Goal: Task Accomplishment & Management: Manage account settings

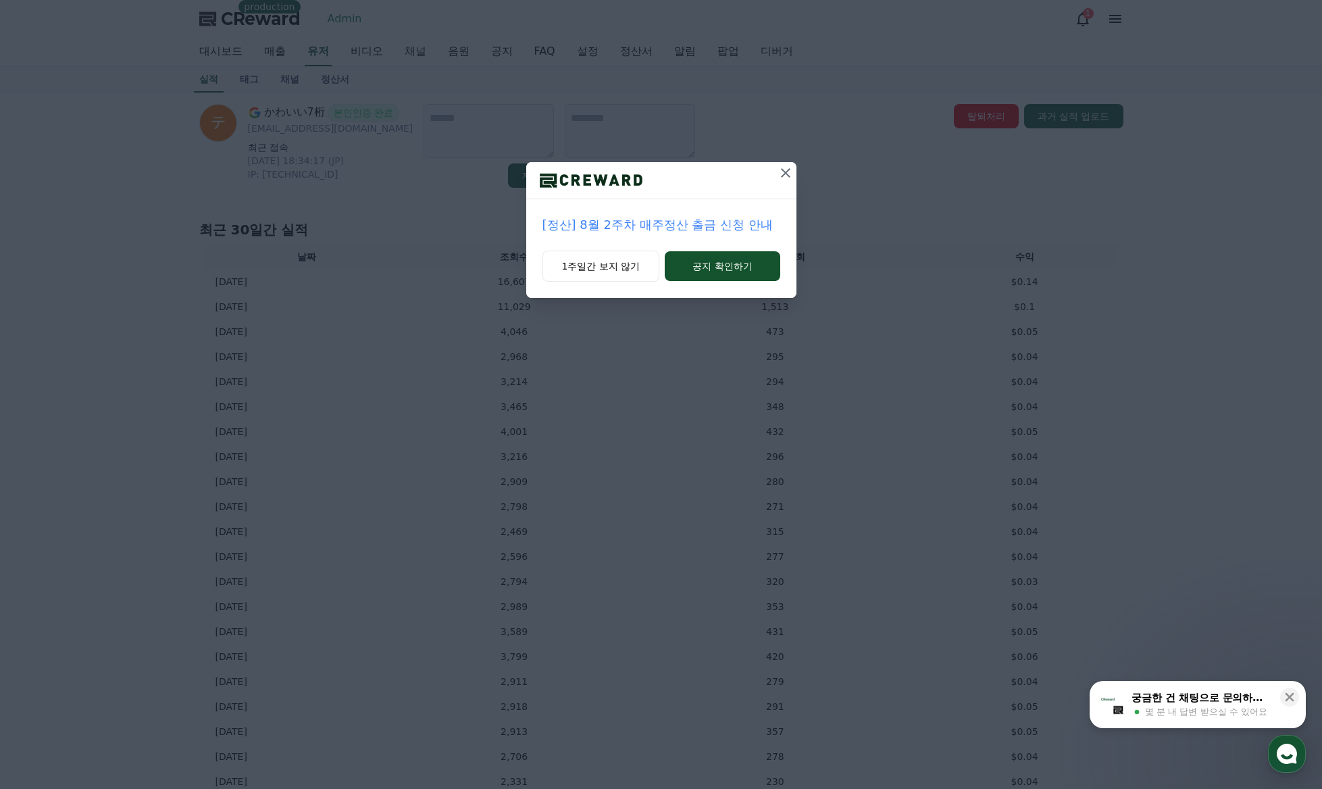
click at [791, 170] on icon at bounding box center [786, 173] width 16 height 16
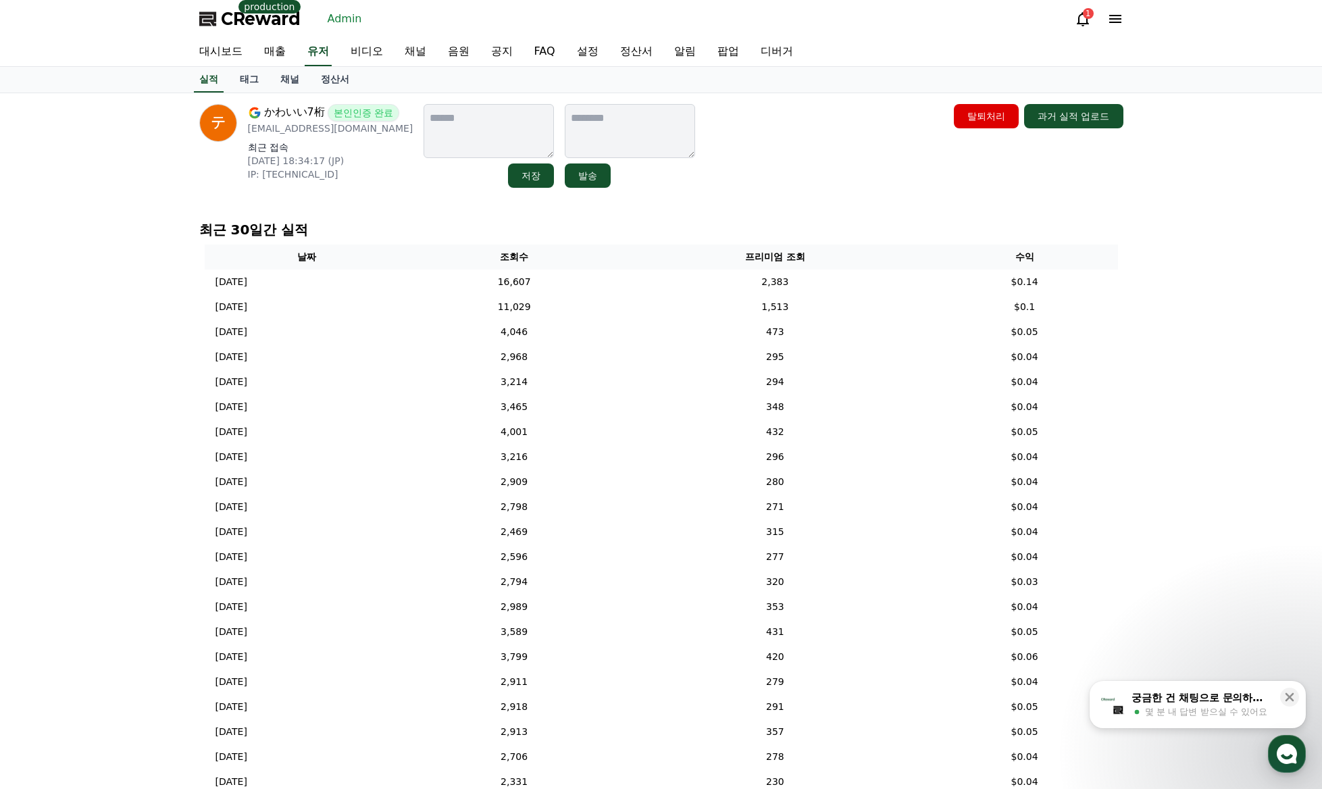
click at [1194, 247] on div "かわいい7桁 본인인증 완료 cute7code@gmail.com 최근 접속 2025-08-11 18:34:17 (JP) IP: 2400:2650…" at bounding box center [661, 481] width 1322 height 776
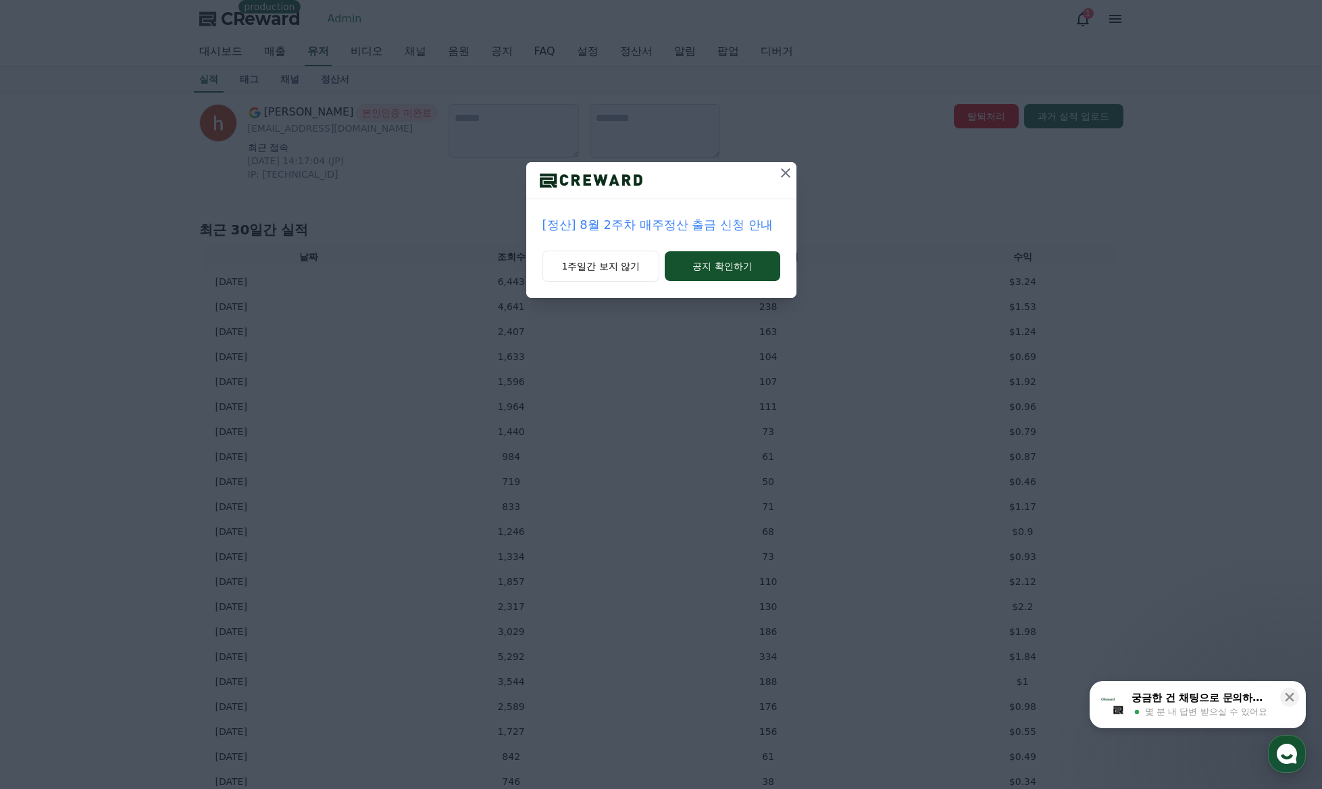
click at [795, 169] on button at bounding box center [786, 173] width 22 height 22
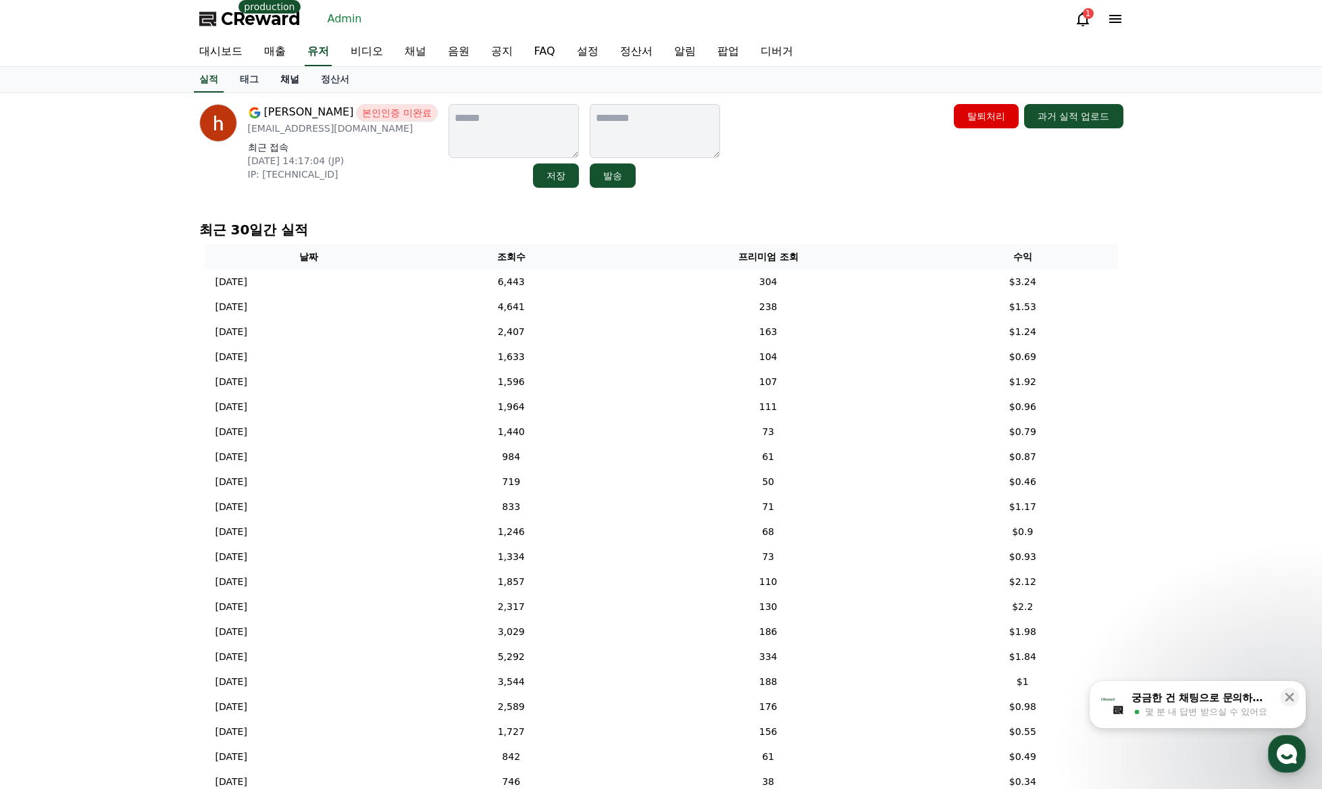
click at [295, 78] on link "채널" at bounding box center [290, 80] width 41 height 26
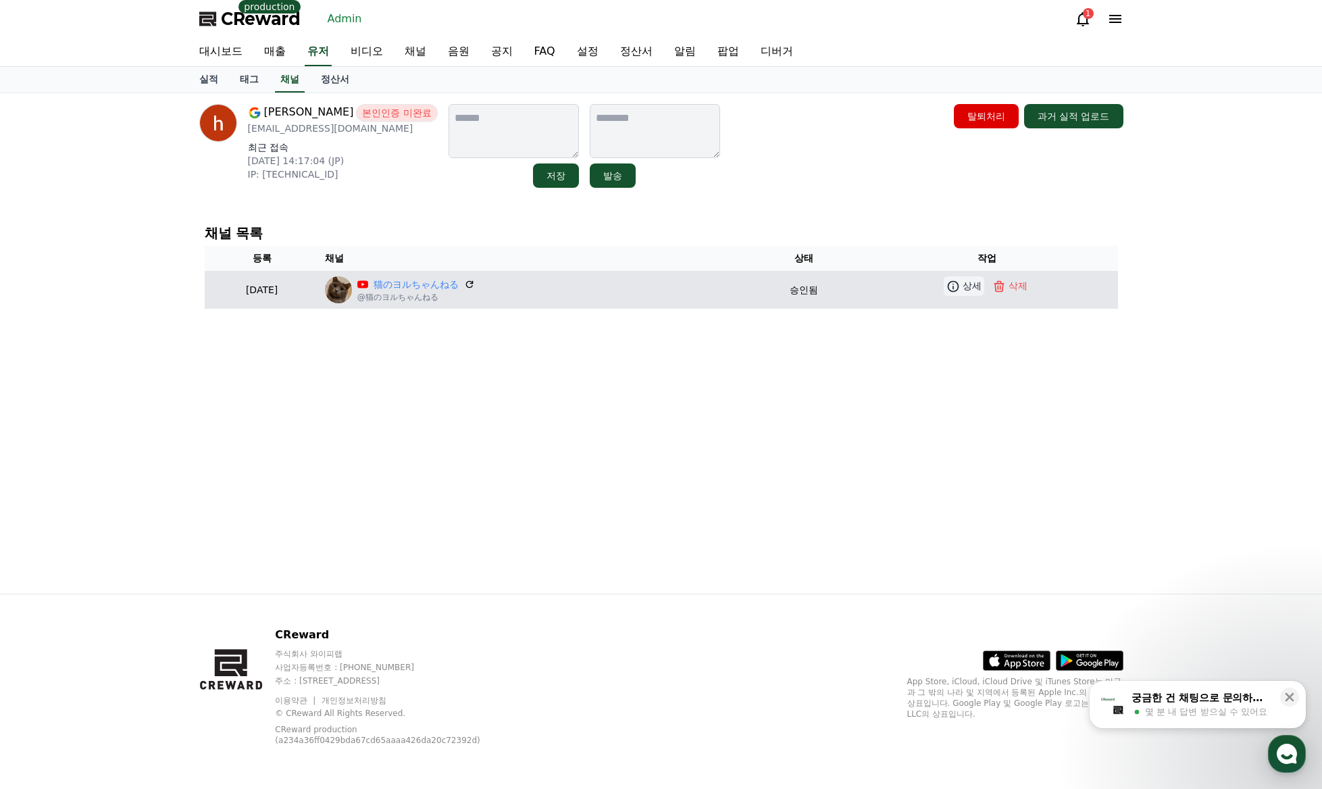
click at [957, 289] on icon at bounding box center [954, 287] width 14 height 14
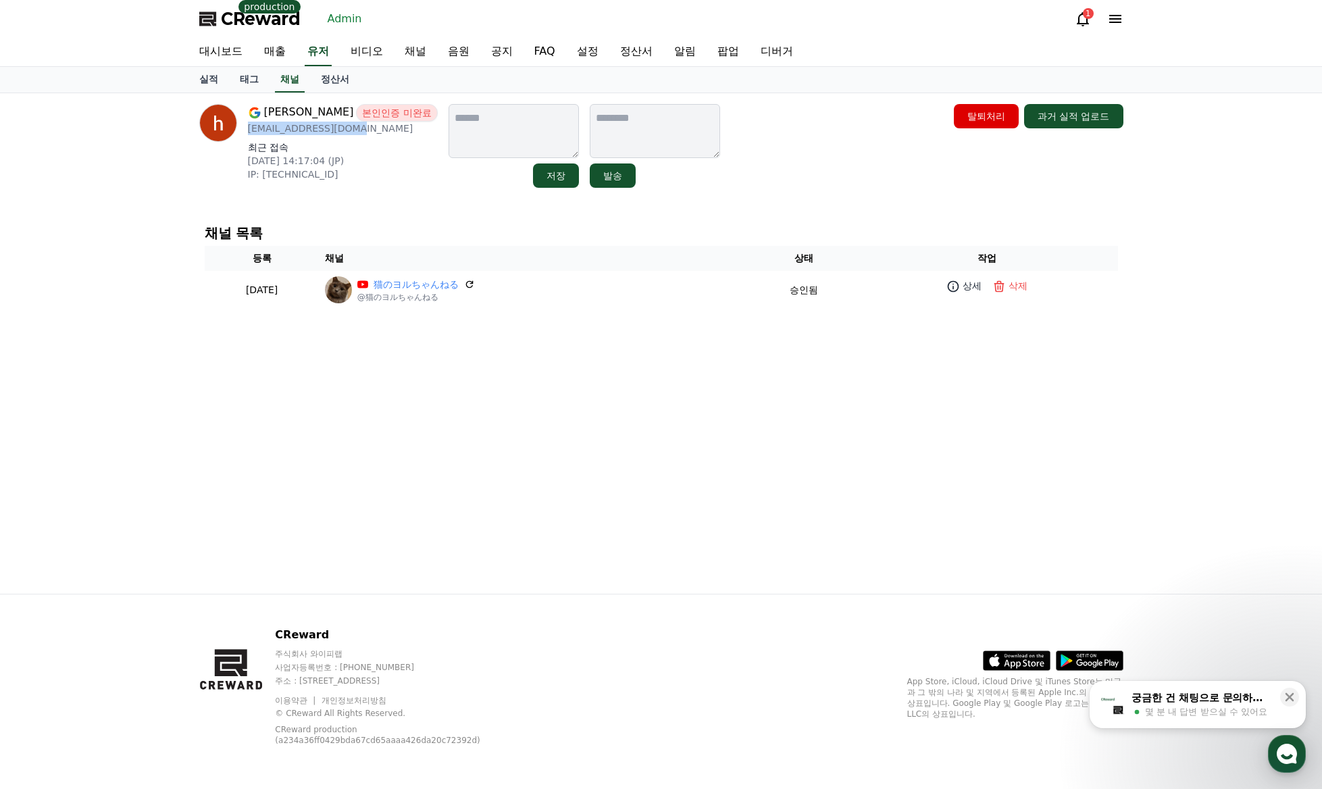
drag, startPoint x: 356, startPoint y: 131, endPoint x: 244, endPoint y: 135, distance: 112.2
click at [244, 135] on div "[PERSON_NAME] 본인인증 미완료 [EMAIL_ADDRESS][DOMAIN_NAME] 최근 접속 [DATE] 14:17:04 (JP) …" at bounding box center [318, 146] width 239 height 84
copy p "[EMAIL_ADDRESS][DOMAIN_NAME]"
click at [359, 142] on p "최근 접속" at bounding box center [343, 148] width 190 height 14
drag, startPoint x: 362, startPoint y: 132, endPoint x: 243, endPoint y: 136, distance: 119.0
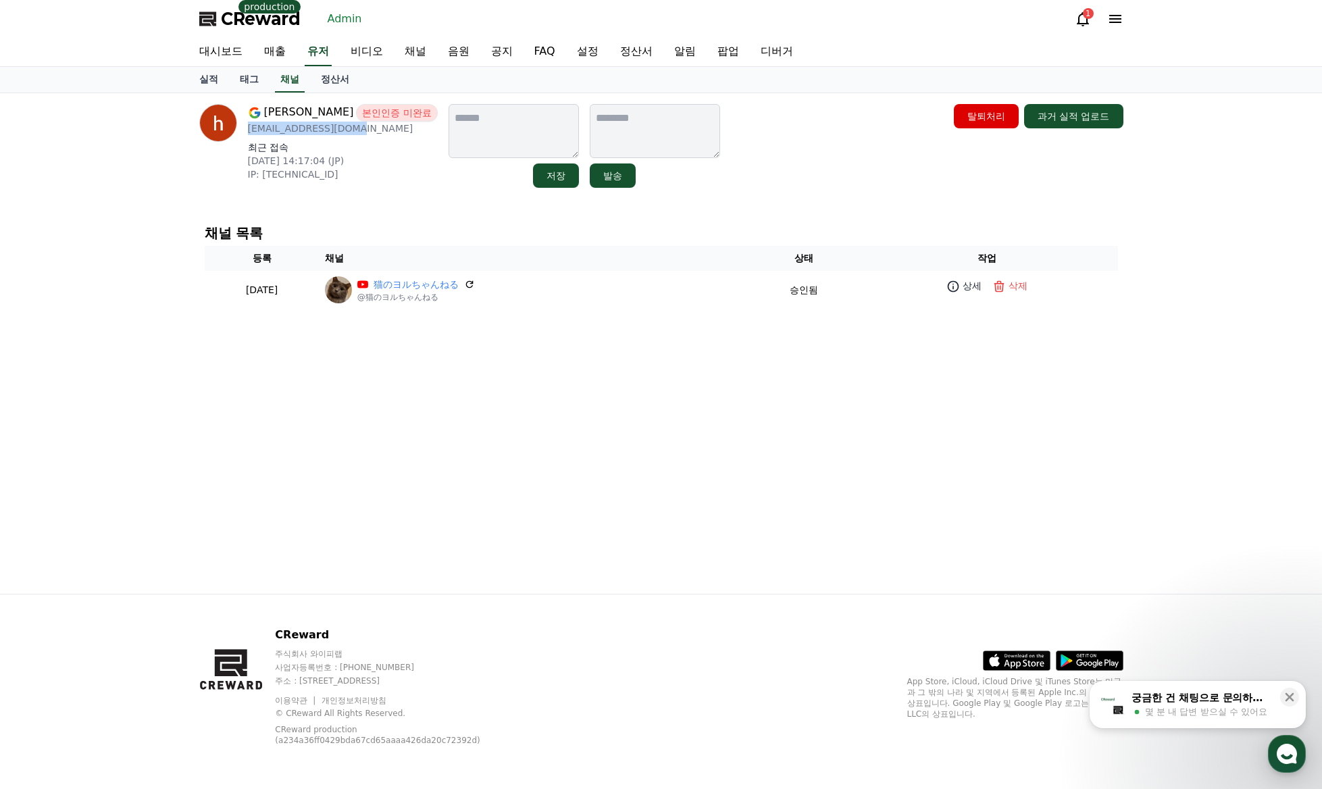
click at [243, 136] on div "[PERSON_NAME] 본인인증 미완료 [EMAIL_ADDRESS][DOMAIN_NAME] 최근 접속 [DATE] 14:17:04 (JP) …" at bounding box center [318, 146] width 239 height 84
copy p "[EMAIL_ADDRESS][DOMAIN_NAME]"
click at [320, 57] on link "유저" at bounding box center [318, 52] width 27 height 28
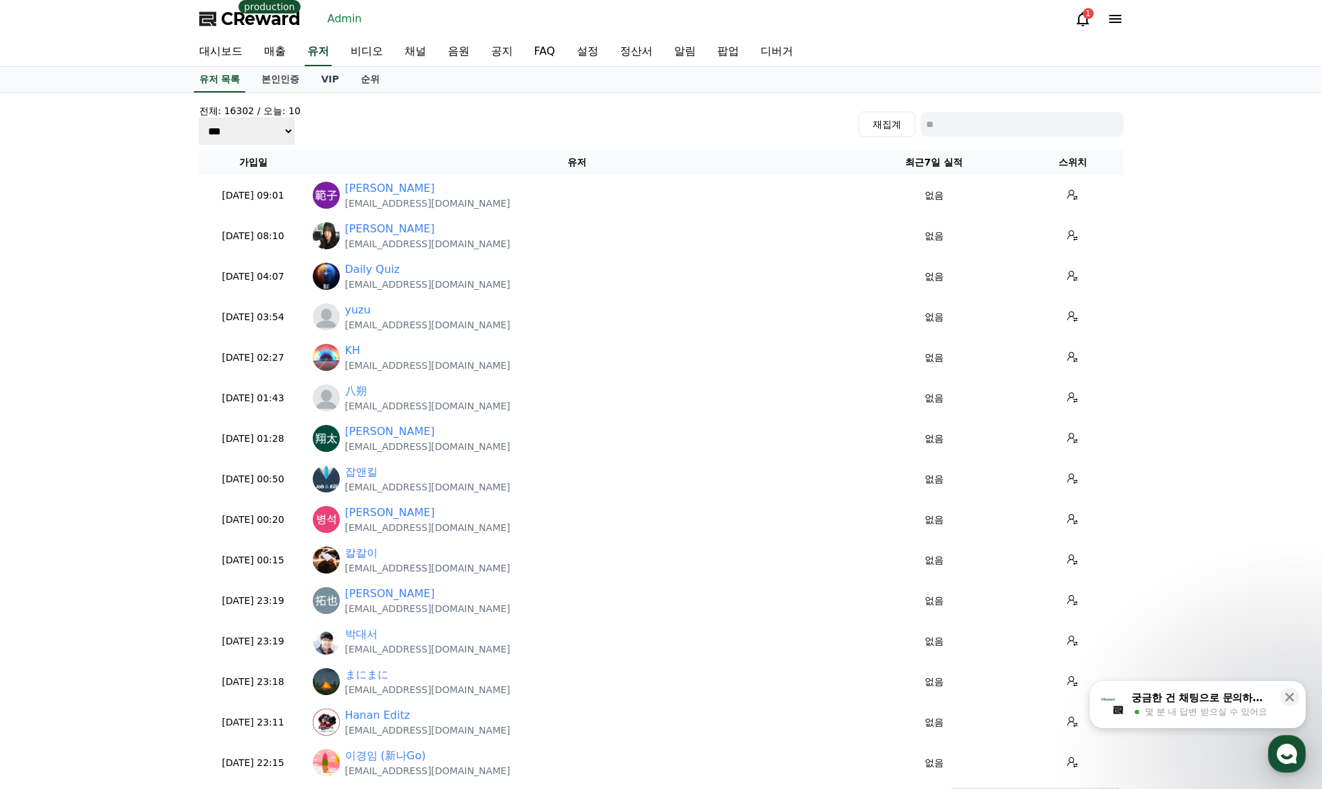
click at [1049, 127] on input at bounding box center [1022, 124] width 203 height 24
paste input "**********"
type input "**********"
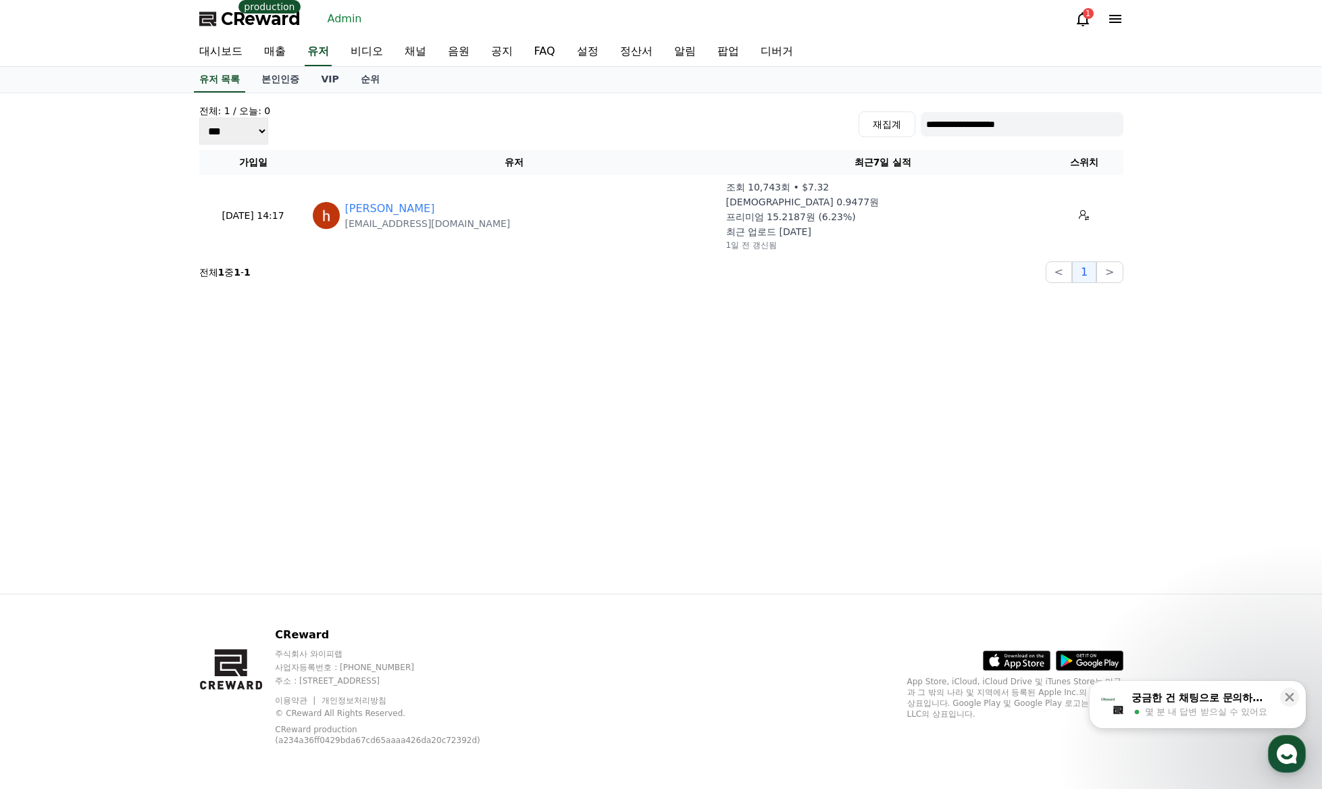
click at [630, 320] on div "**********" at bounding box center [662, 343] width 946 height 501
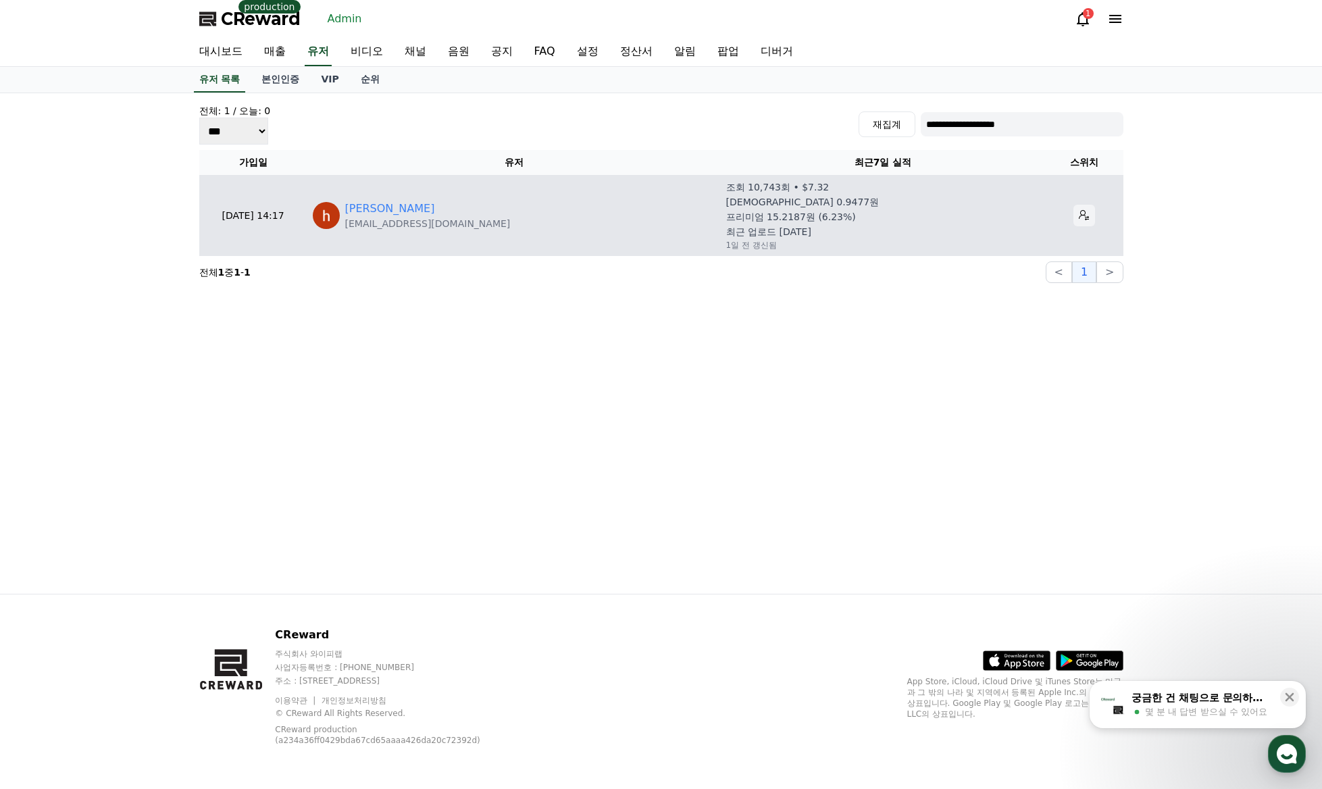
click at [1079, 218] on icon at bounding box center [1084, 215] width 11 height 11
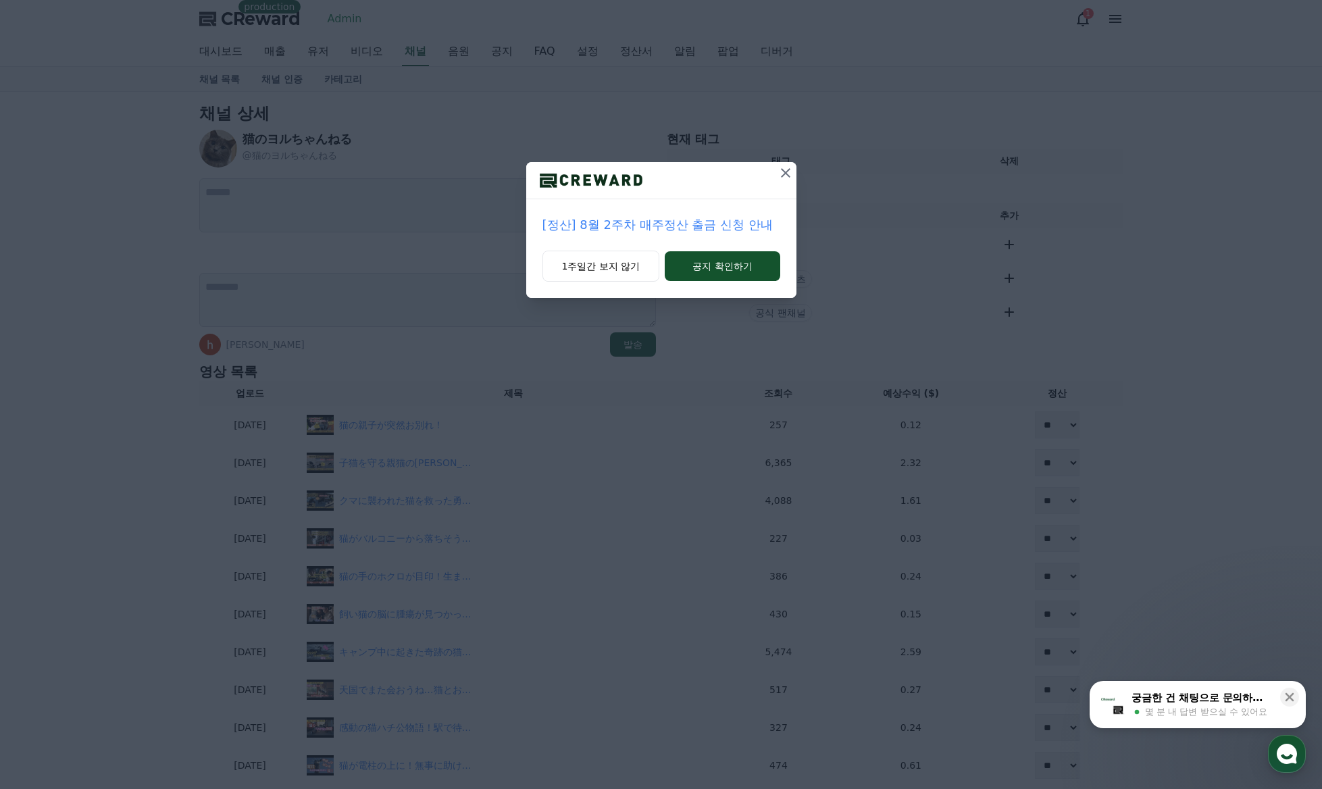
click at [786, 172] on icon at bounding box center [786, 173] width 16 height 16
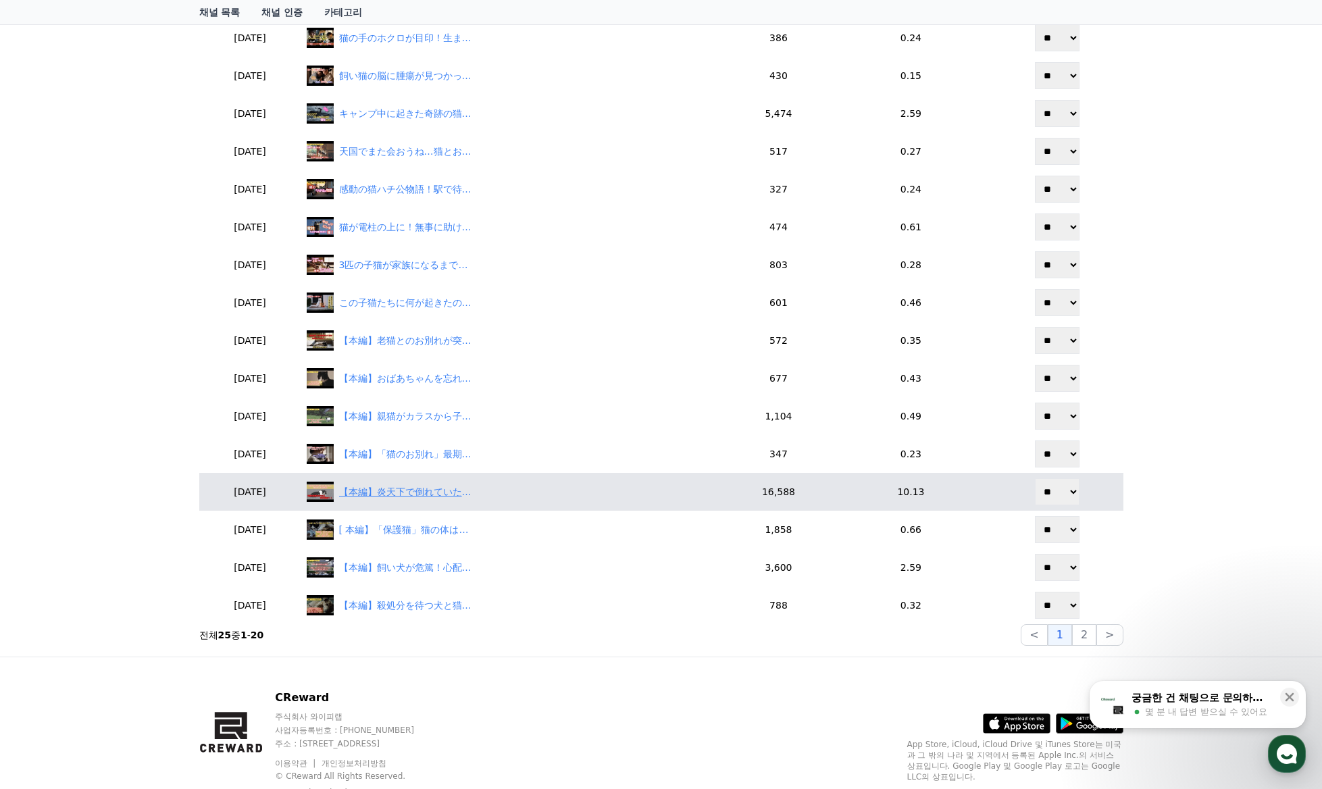
scroll to position [534, 0]
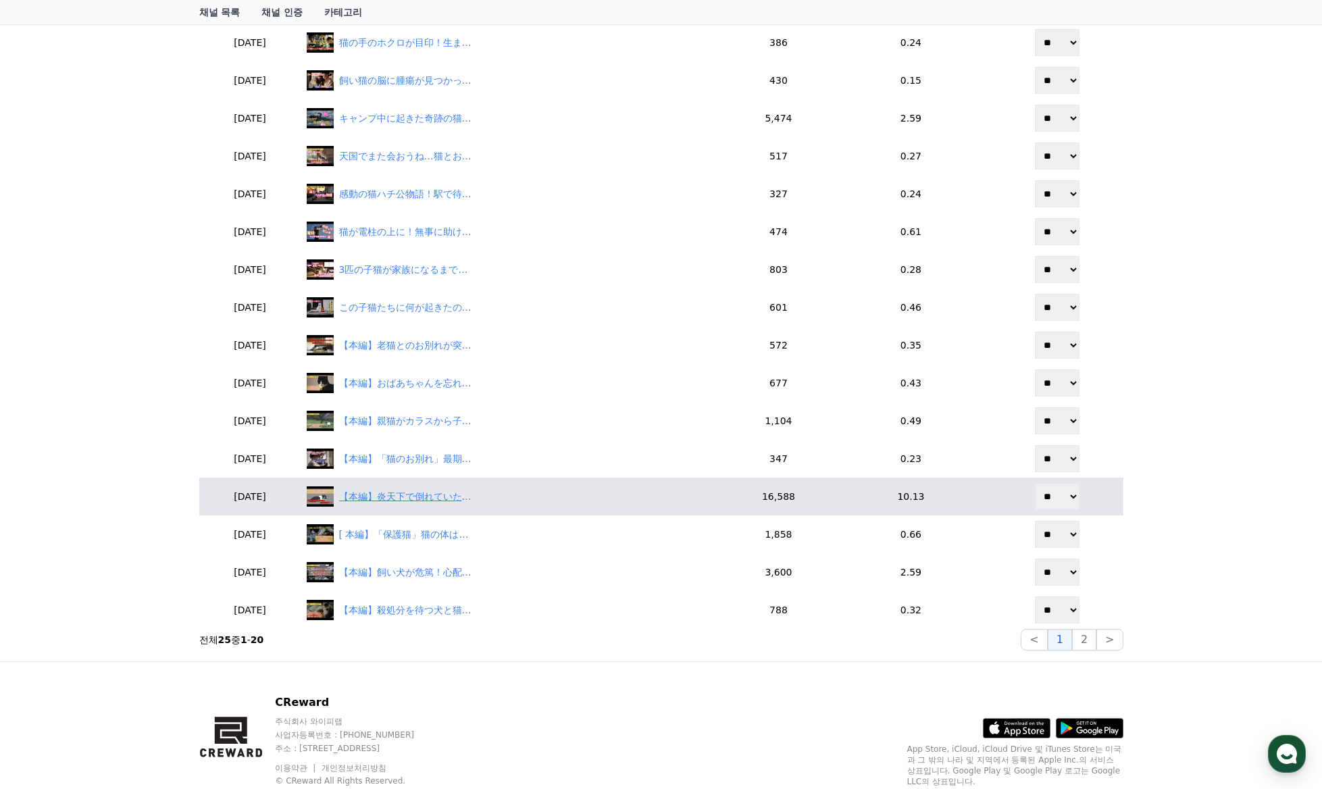
click at [432, 497] on div "【本編】炎天下で倒れていた猫を助けたら奇跡が起きた！" at bounding box center [406, 497] width 135 height 14
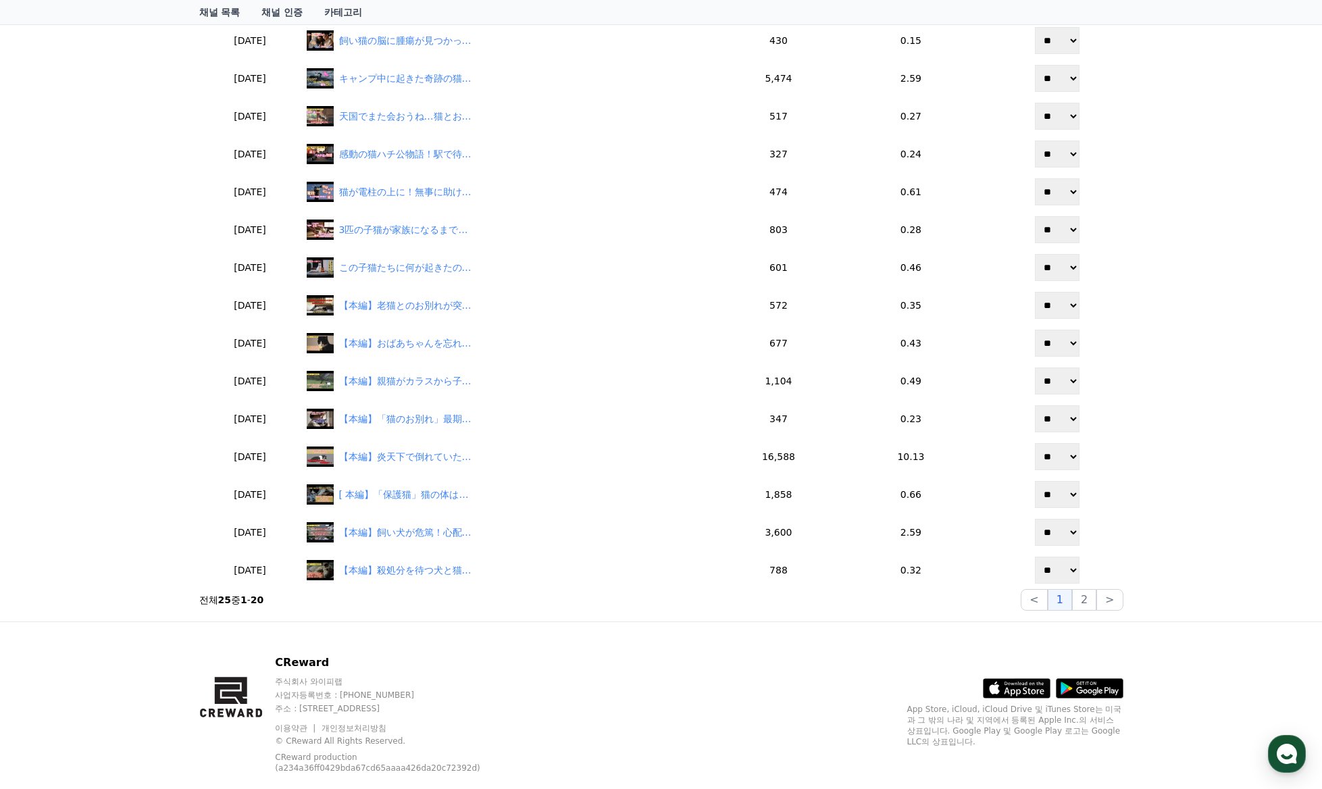
scroll to position [601, 0]
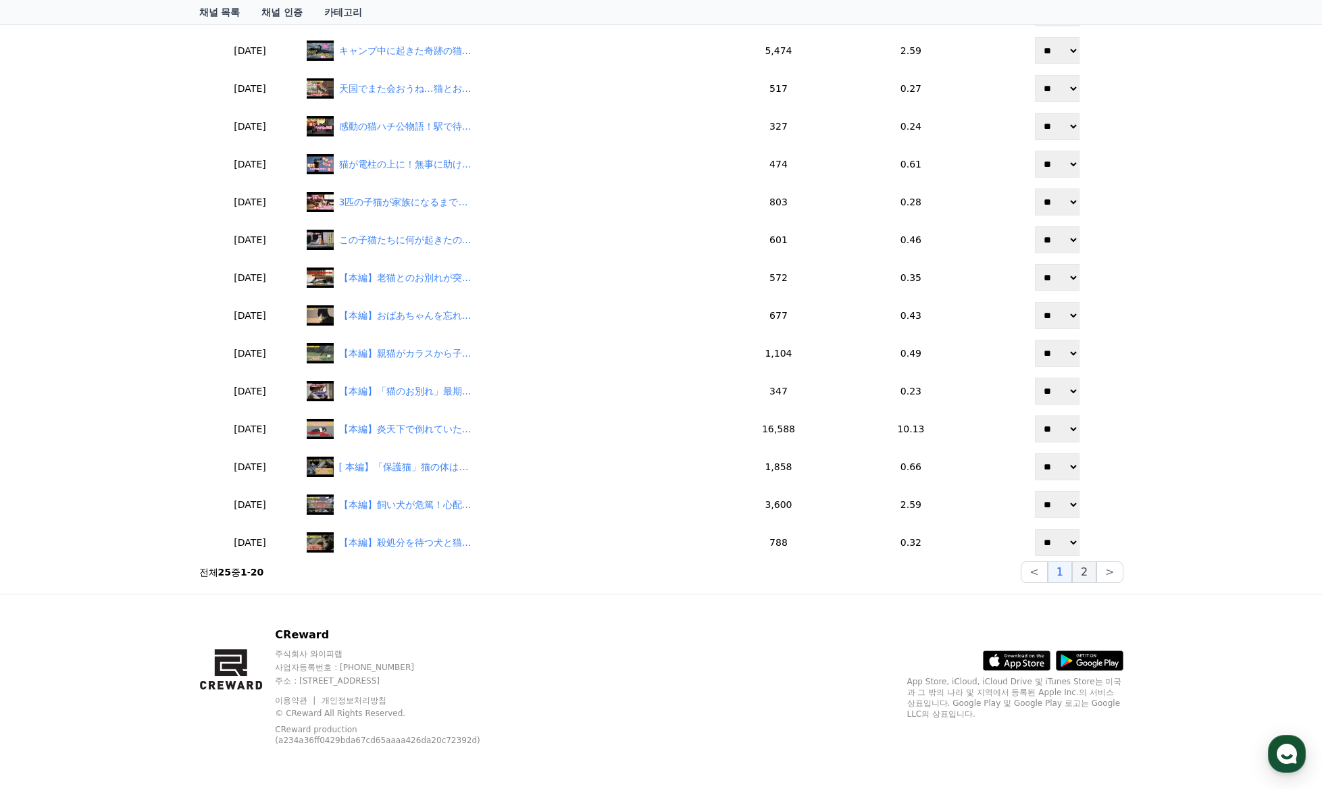
click at [1097, 575] on button "2" at bounding box center [1110, 573] width 26 height 22
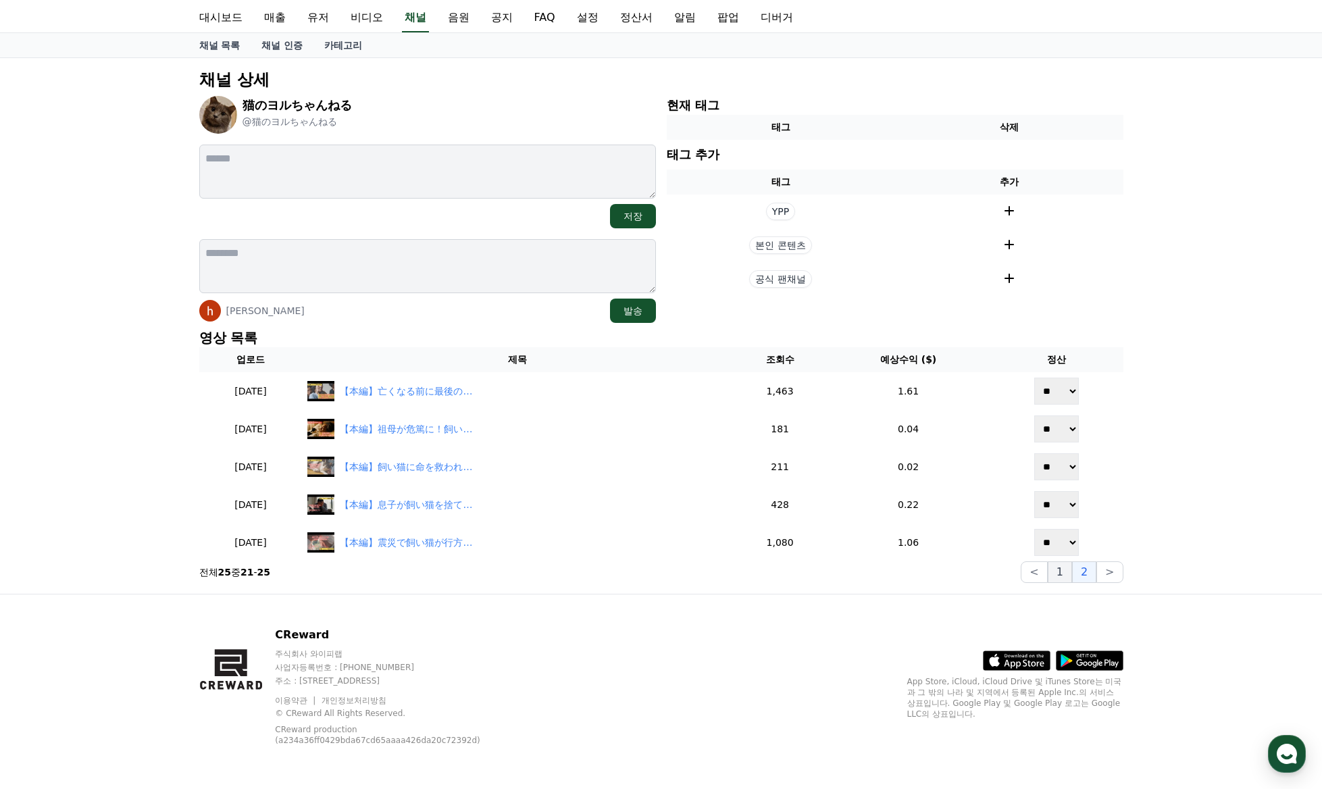
click at [1070, 574] on button "1" at bounding box center [1060, 573] width 24 height 22
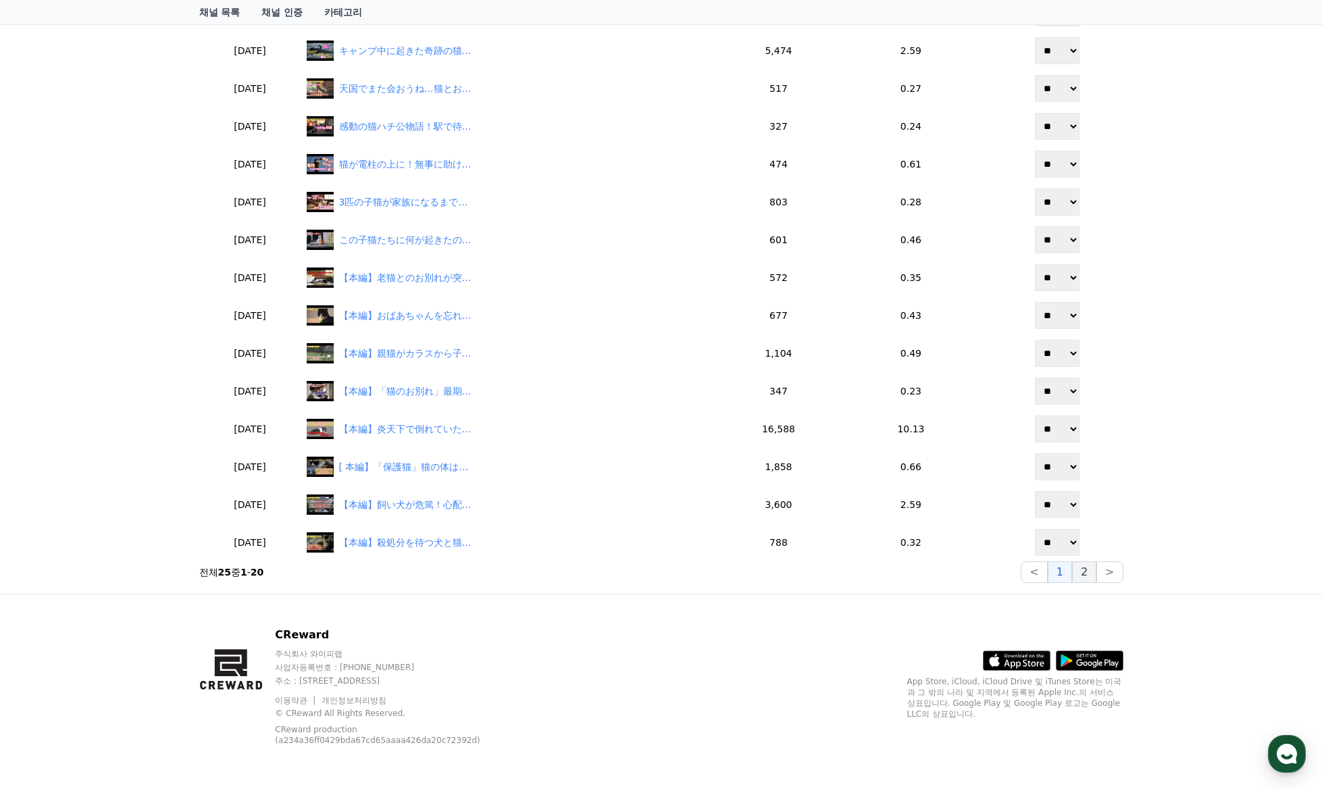
click at [1097, 574] on button "2" at bounding box center [1110, 573] width 26 height 22
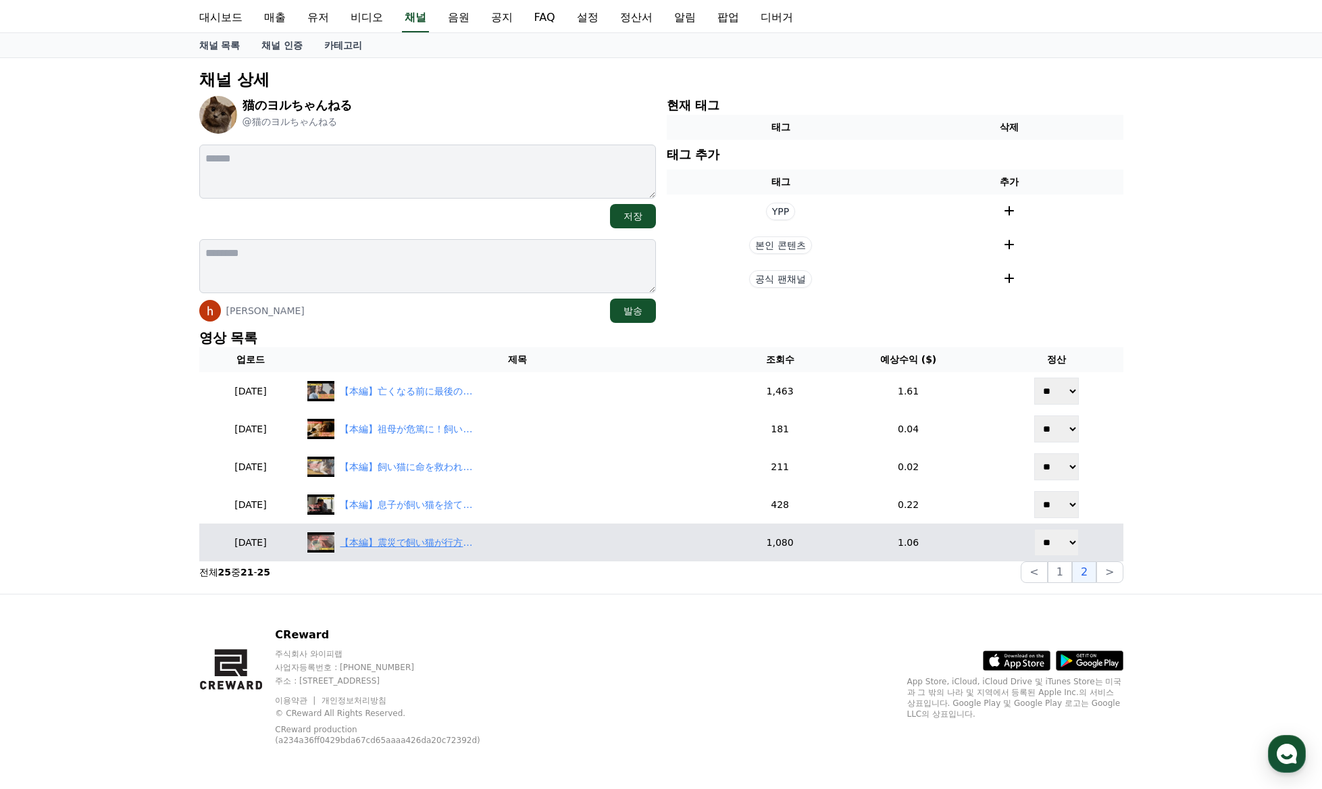
click at [450, 545] on div "【本編】震災で飼い猫が行方不明に、２週間後に奇跡の再会！　#震災　#地震　　#cat #猫　＃ねこのいる生活　＃殺処分　＃感動のストーリー　＃猫の保護　#老々…" at bounding box center [407, 543] width 135 height 14
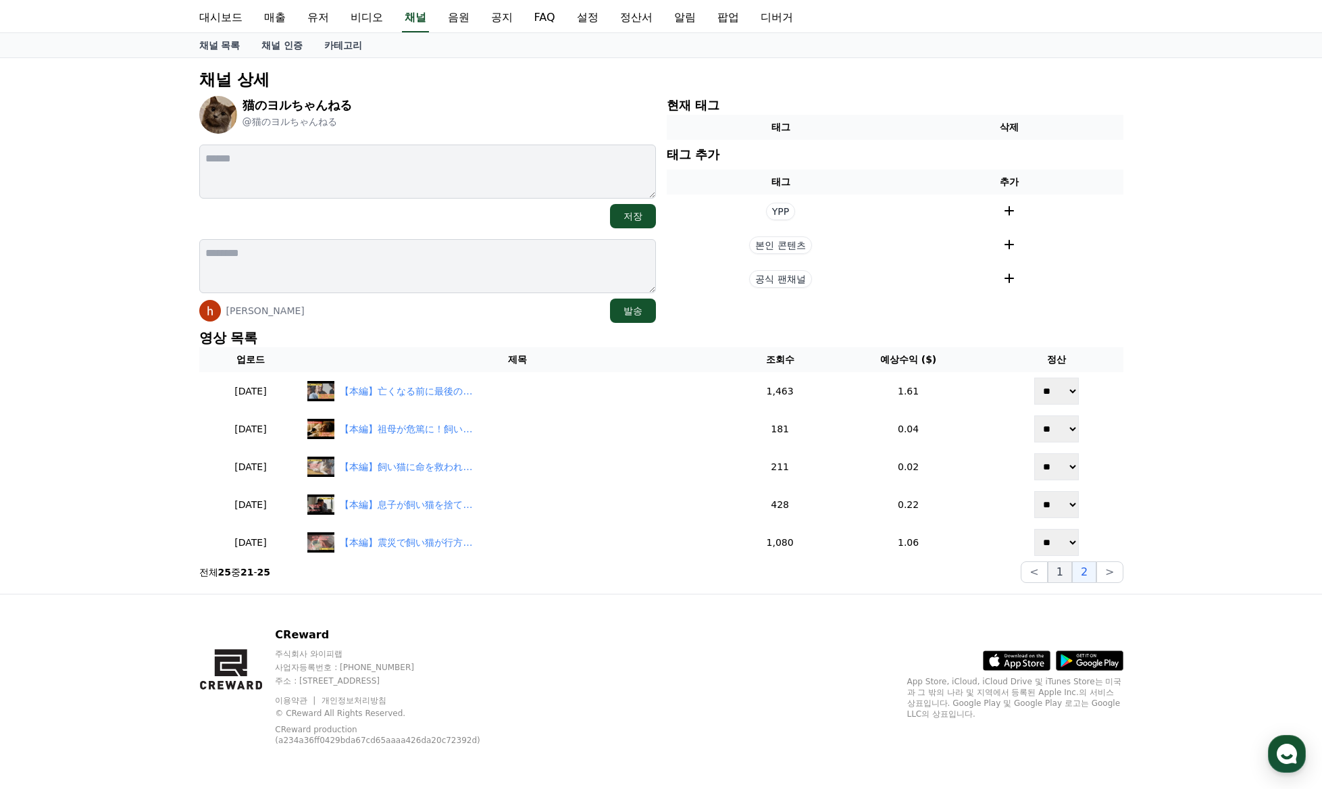
click at [1066, 571] on button "1" at bounding box center [1060, 573] width 24 height 22
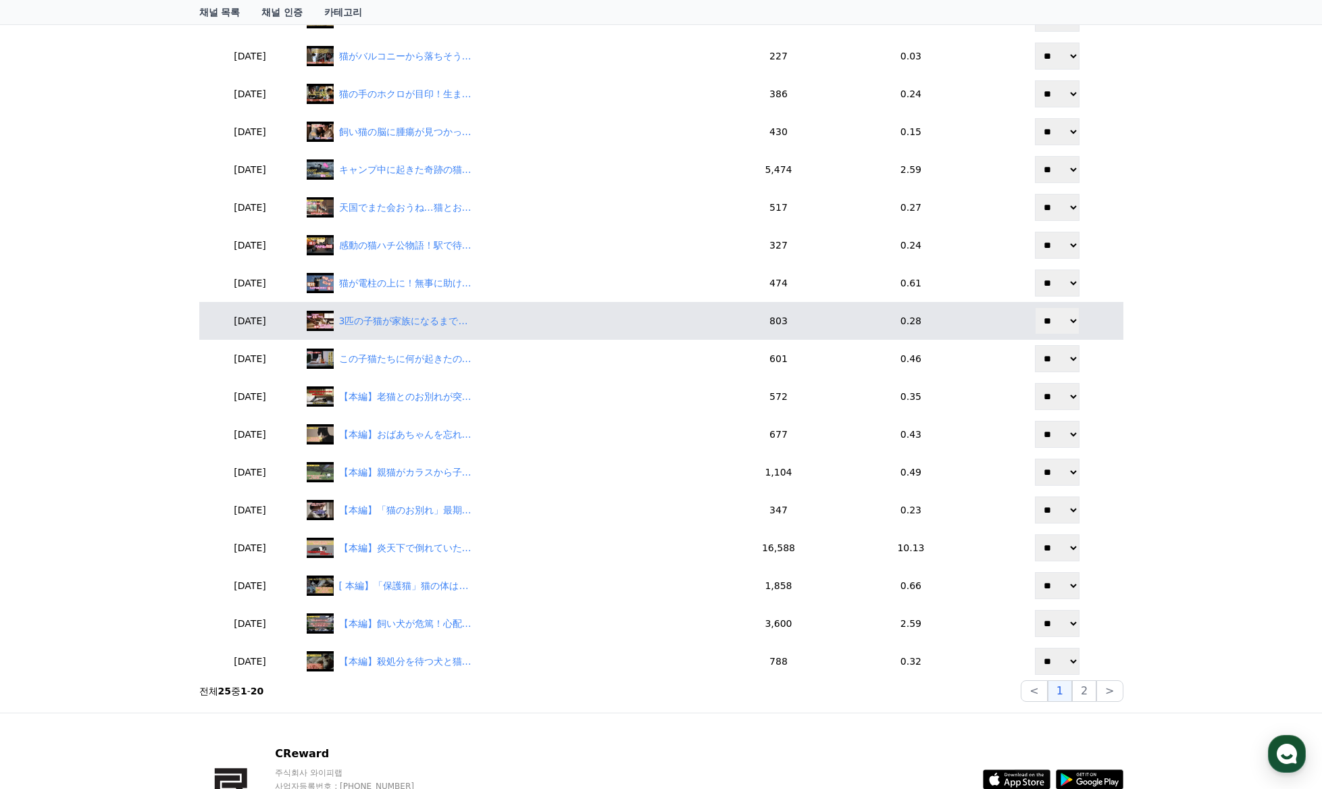
scroll to position [574, 0]
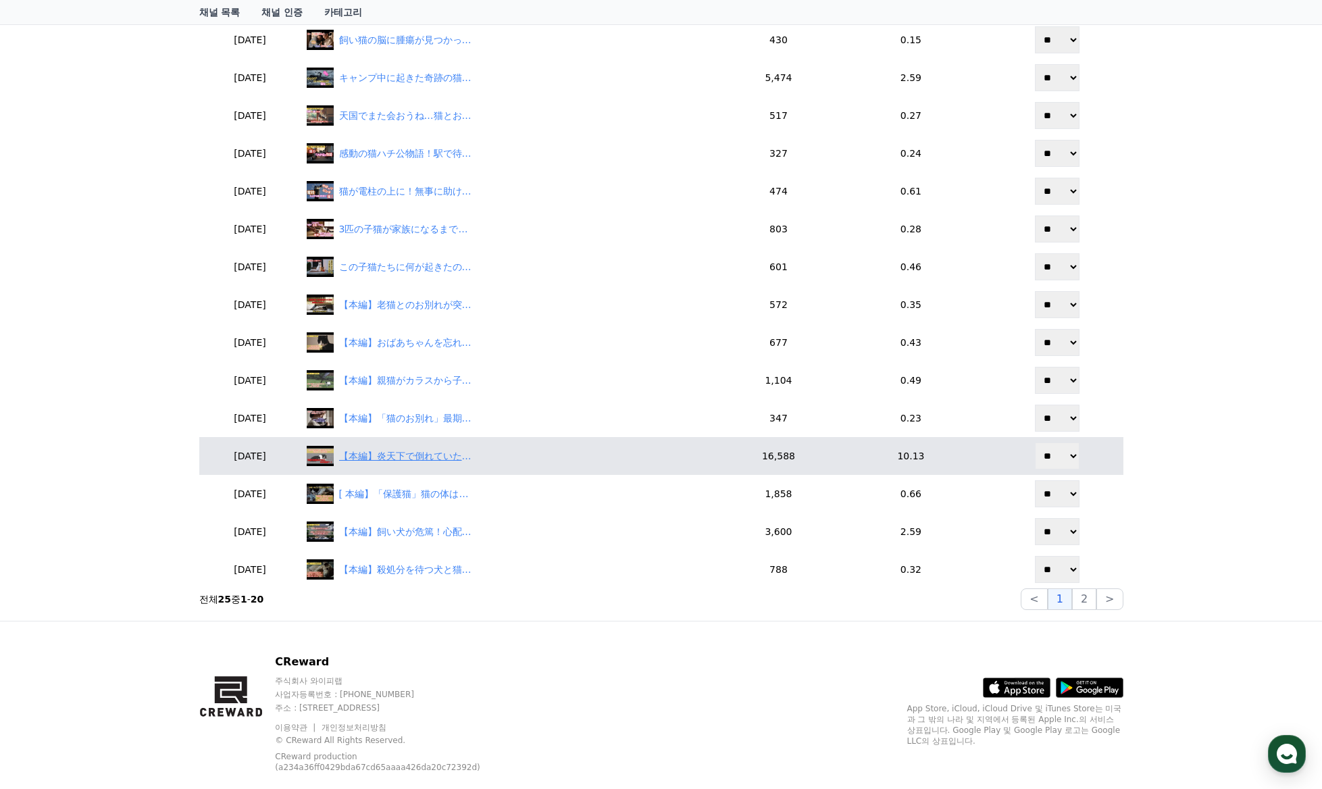
click at [460, 458] on div "【本編】炎天下で倒れていた猫を助けたら奇跡が起きた！" at bounding box center [406, 456] width 135 height 14
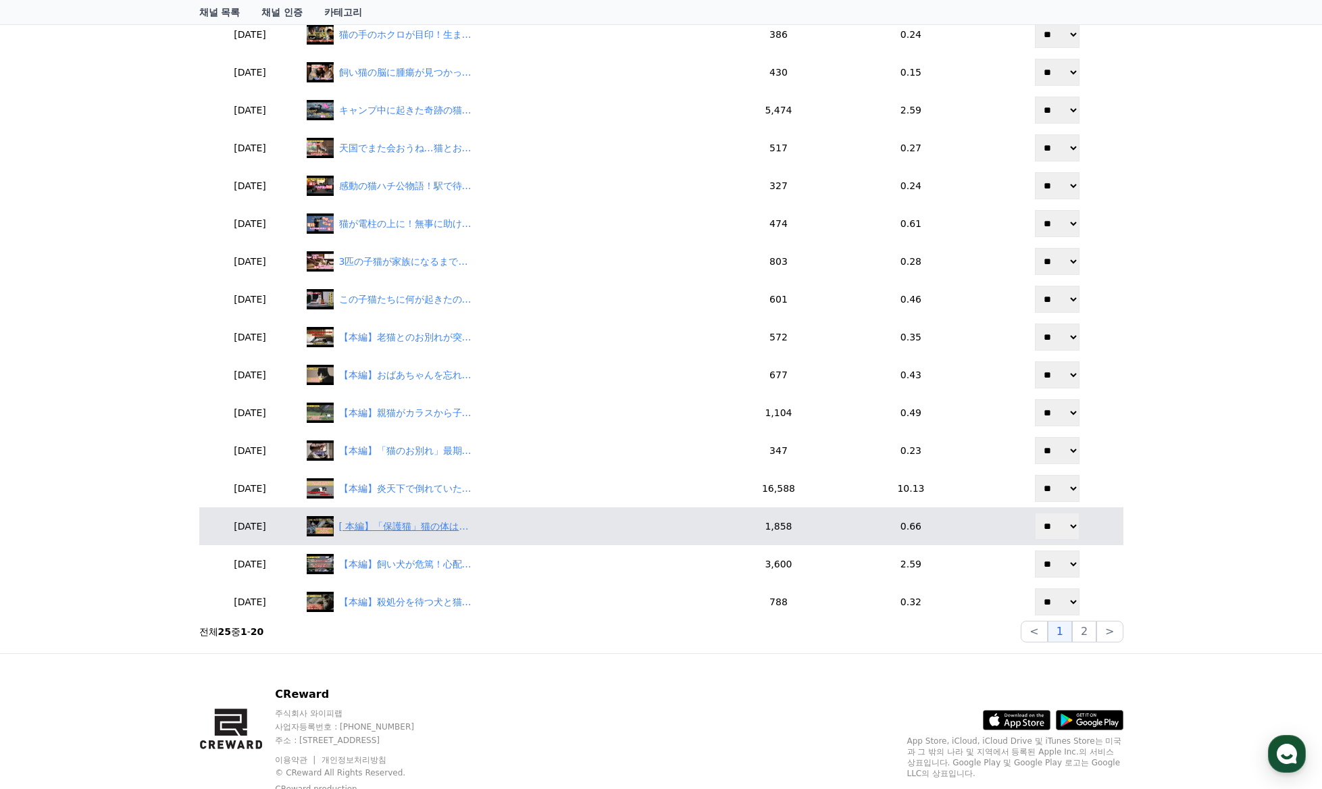
scroll to position [601, 0]
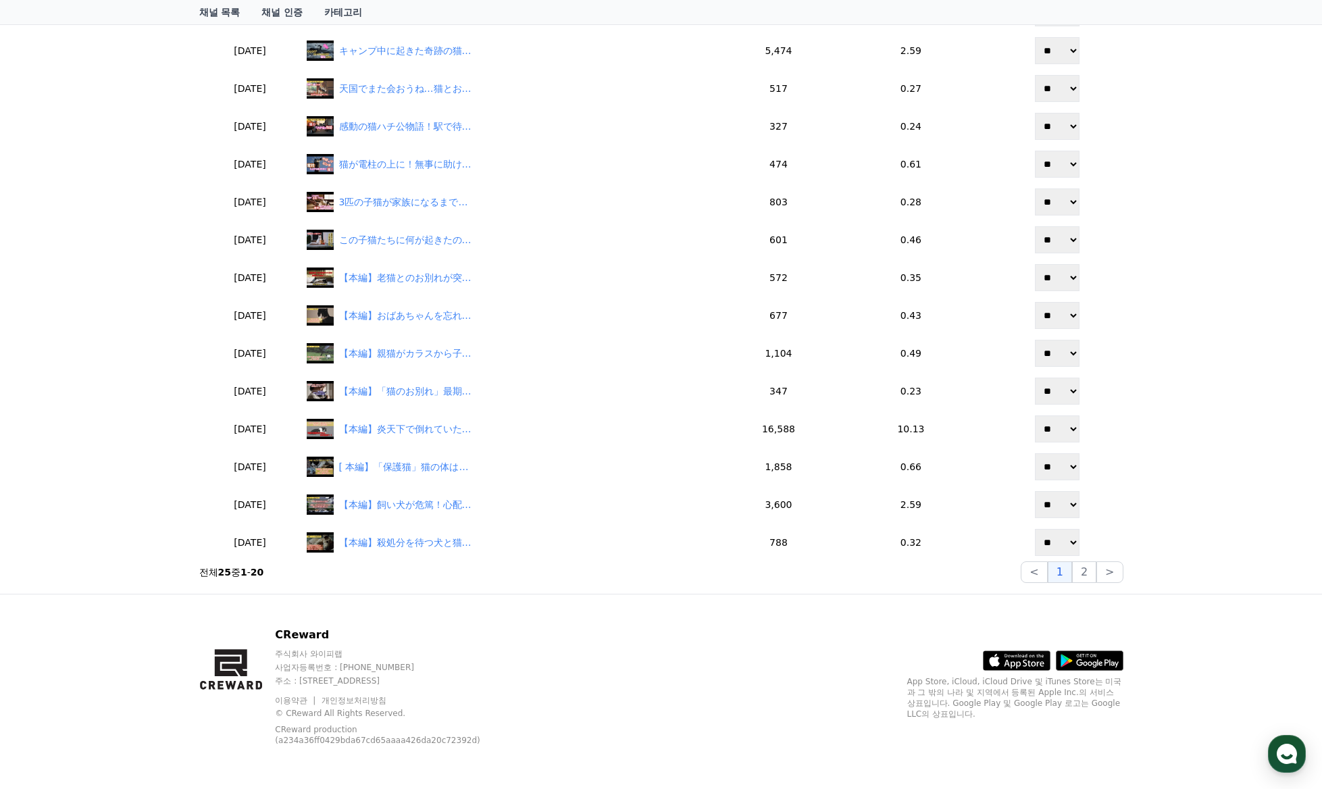
click at [576, 629] on div "CReward 주식회사 와이피랩 사업자등록번호 : 655-81-03655 주소 : 경기도 김포시 양촌읍 양곡로 495, 3층 305-비이16호…" at bounding box center [662, 692] width 946 height 195
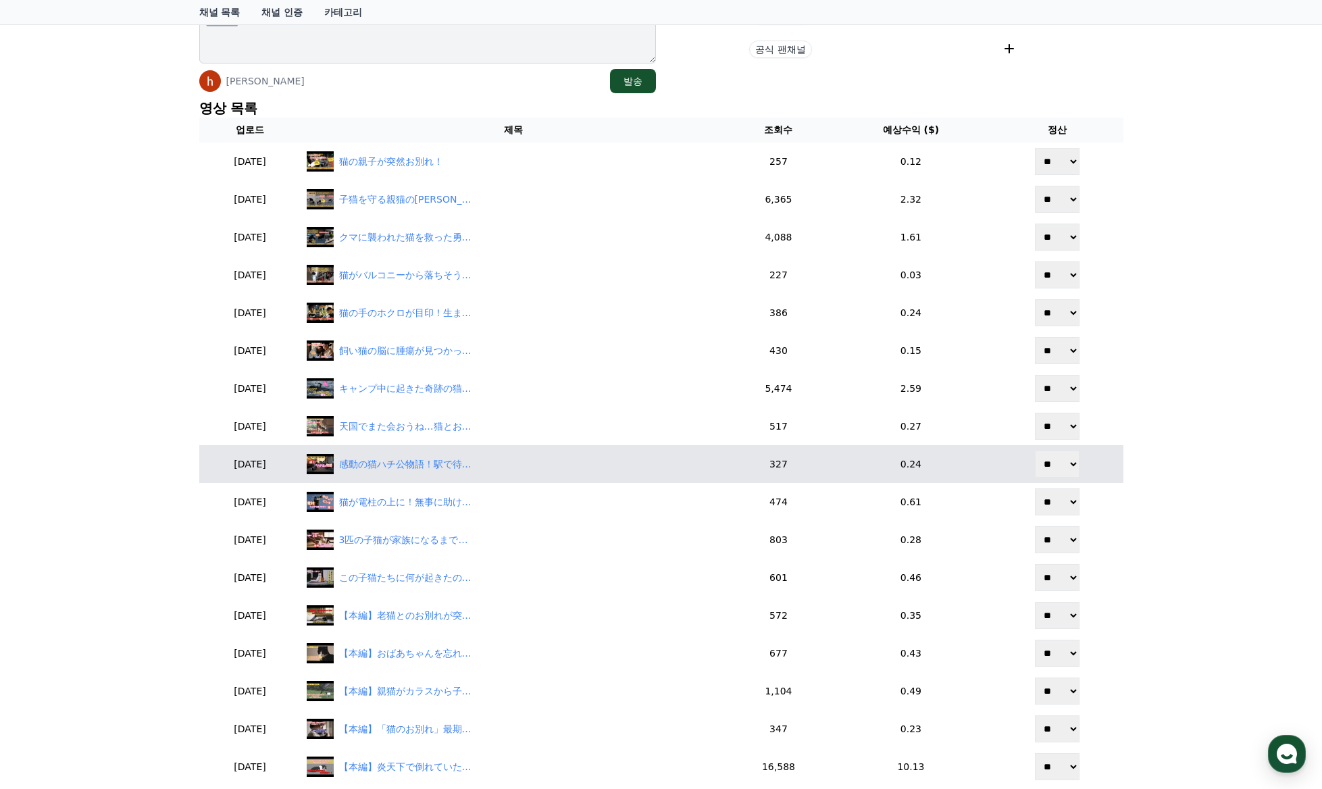
scroll to position [0, 0]
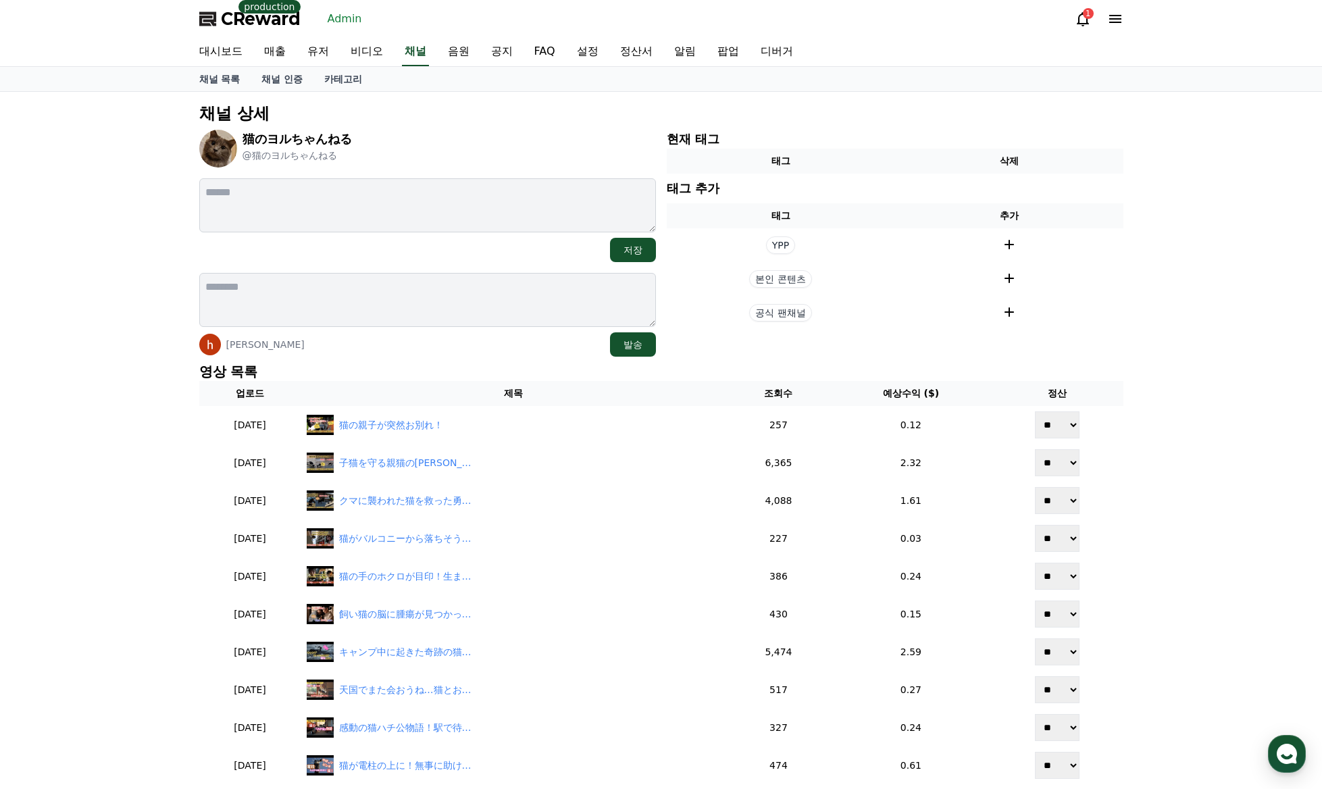
click at [527, 159] on div "猫のヨルちゃんねる @猫のヨルちゃんねる" at bounding box center [427, 149] width 457 height 38
